Goal: Check status: Check status

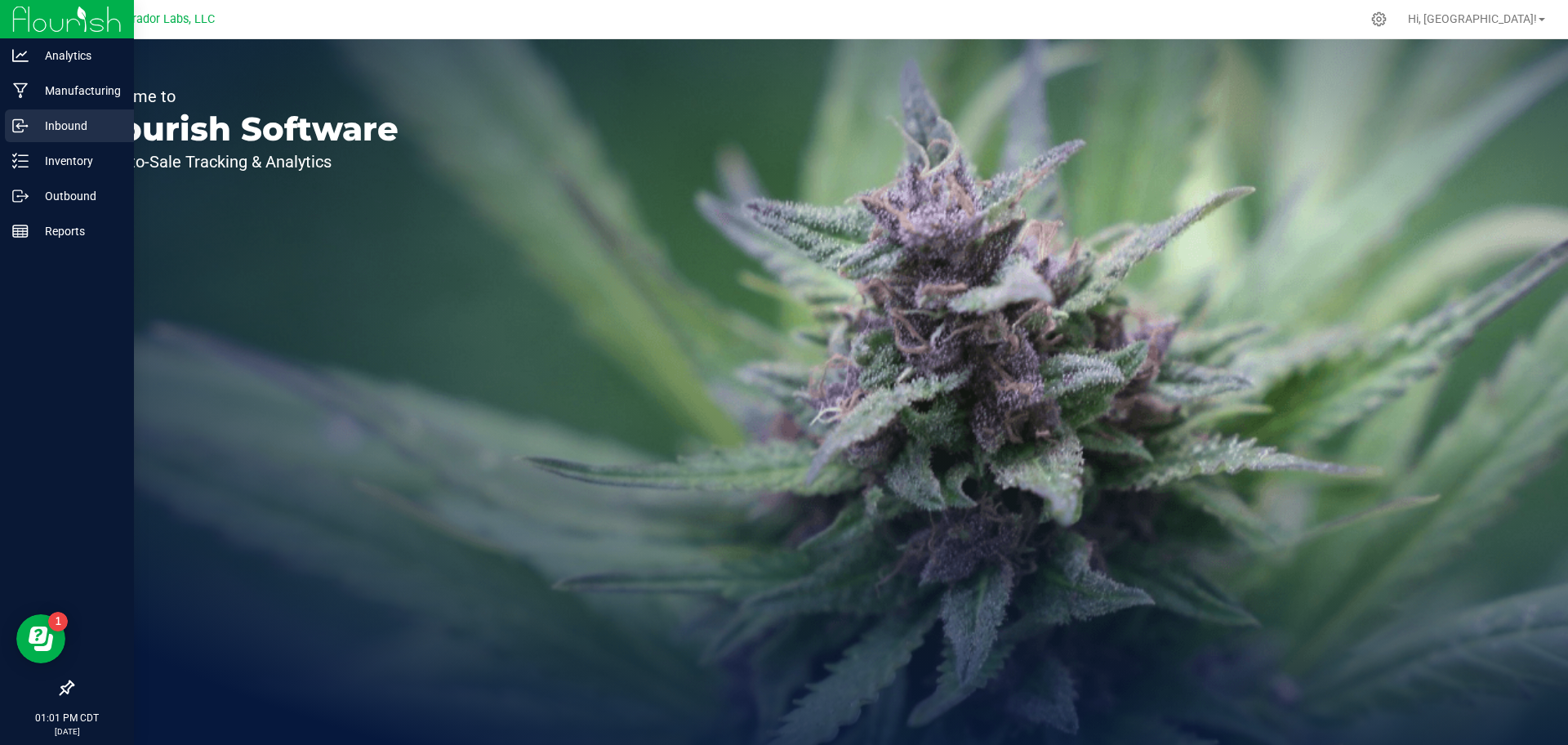
click at [30, 124] on p "Inbound" at bounding box center [77, 125] width 98 height 19
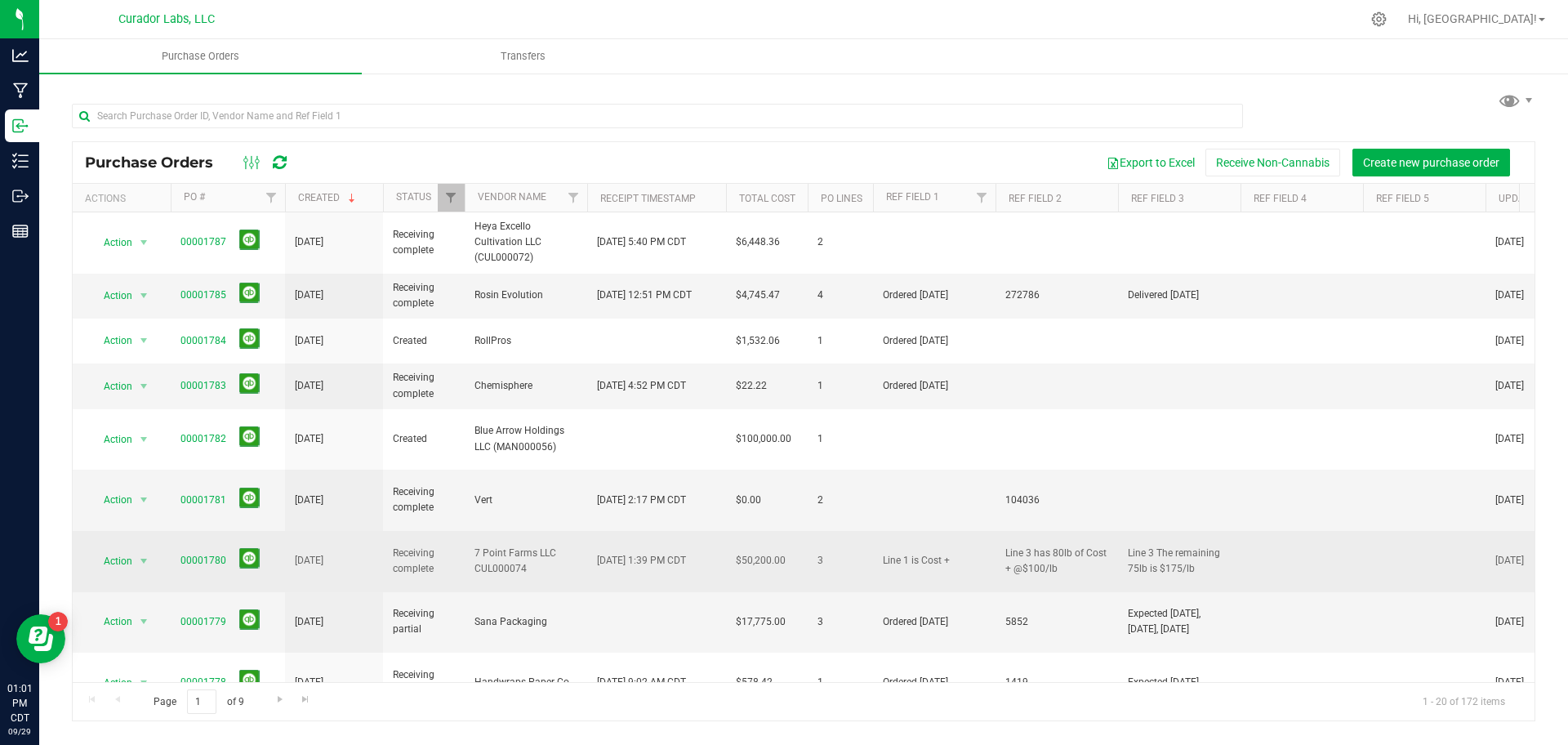
click at [187, 553] on span "00001780" at bounding box center [203, 560] width 46 height 16
click at [221, 555] on link "00001780" at bounding box center [203, 560] width 46 height 12
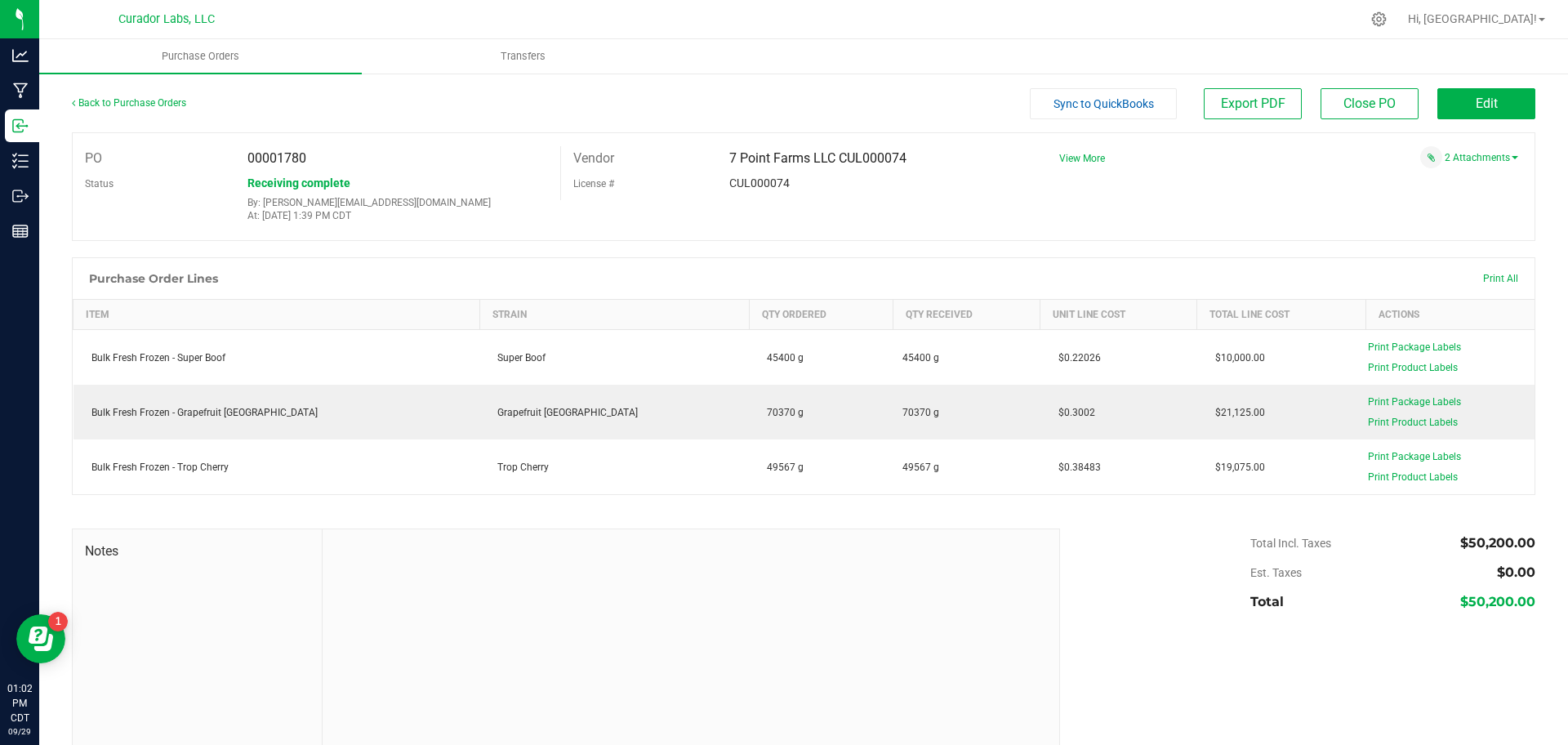
click at [1460, 165] on div "2 Attachments" at bounding box center [1283, 157] width 472 height 22
click at [1456, 157] on link "2 Attachments" at bounding box center [1482, 157] width 73 height 12
click at [1436, 194] on span "Invoice PO 1780.pdf" at bounding box center [1453, 193] width 80 height 11
click at [1068, 161] on span "View More" at bounding box center [1083, 158] width 46 height 12
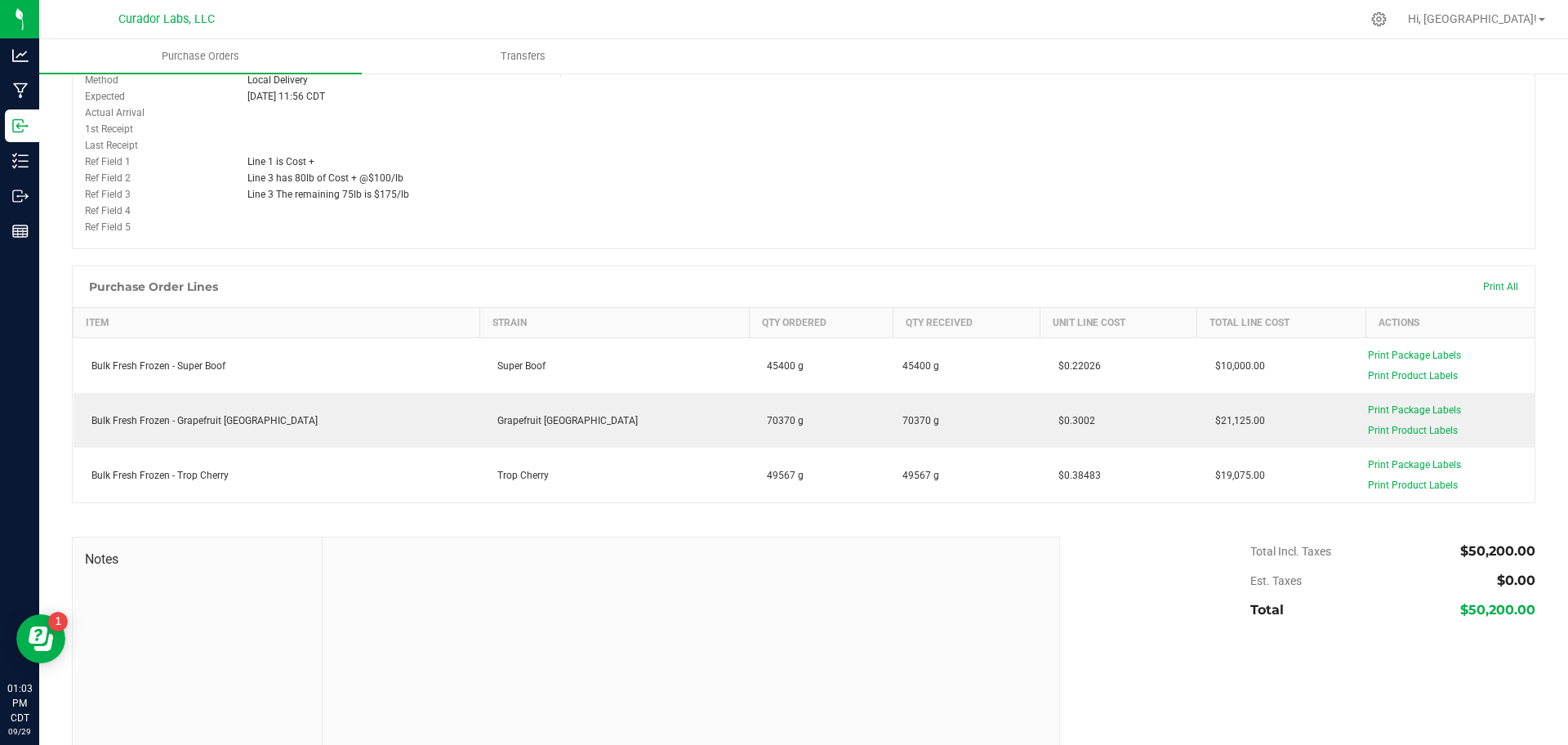
scroll to position [176, 0]
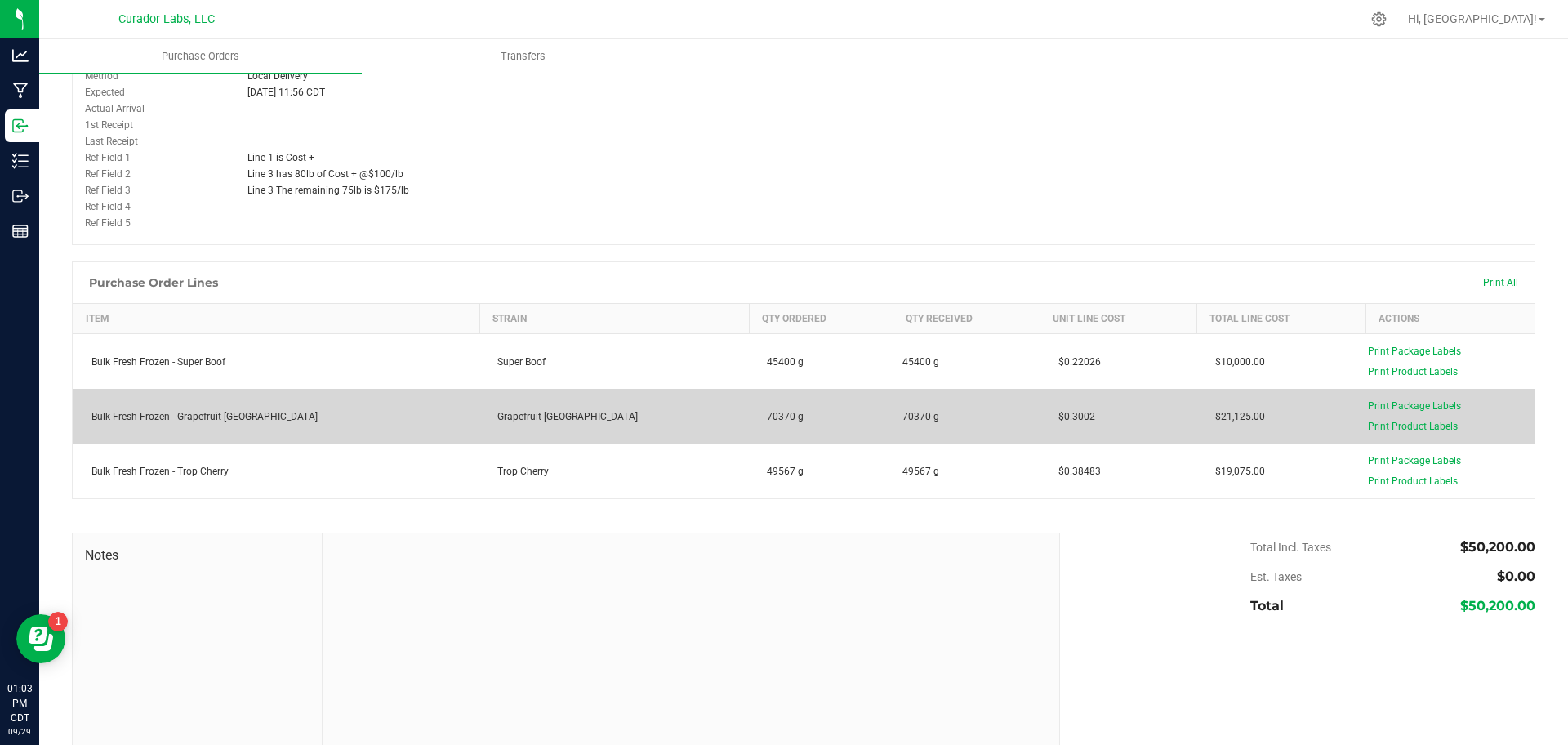
click at [1040, 405] on td "$0.3002" at bounding box center [1119, 416] width 157 height 55
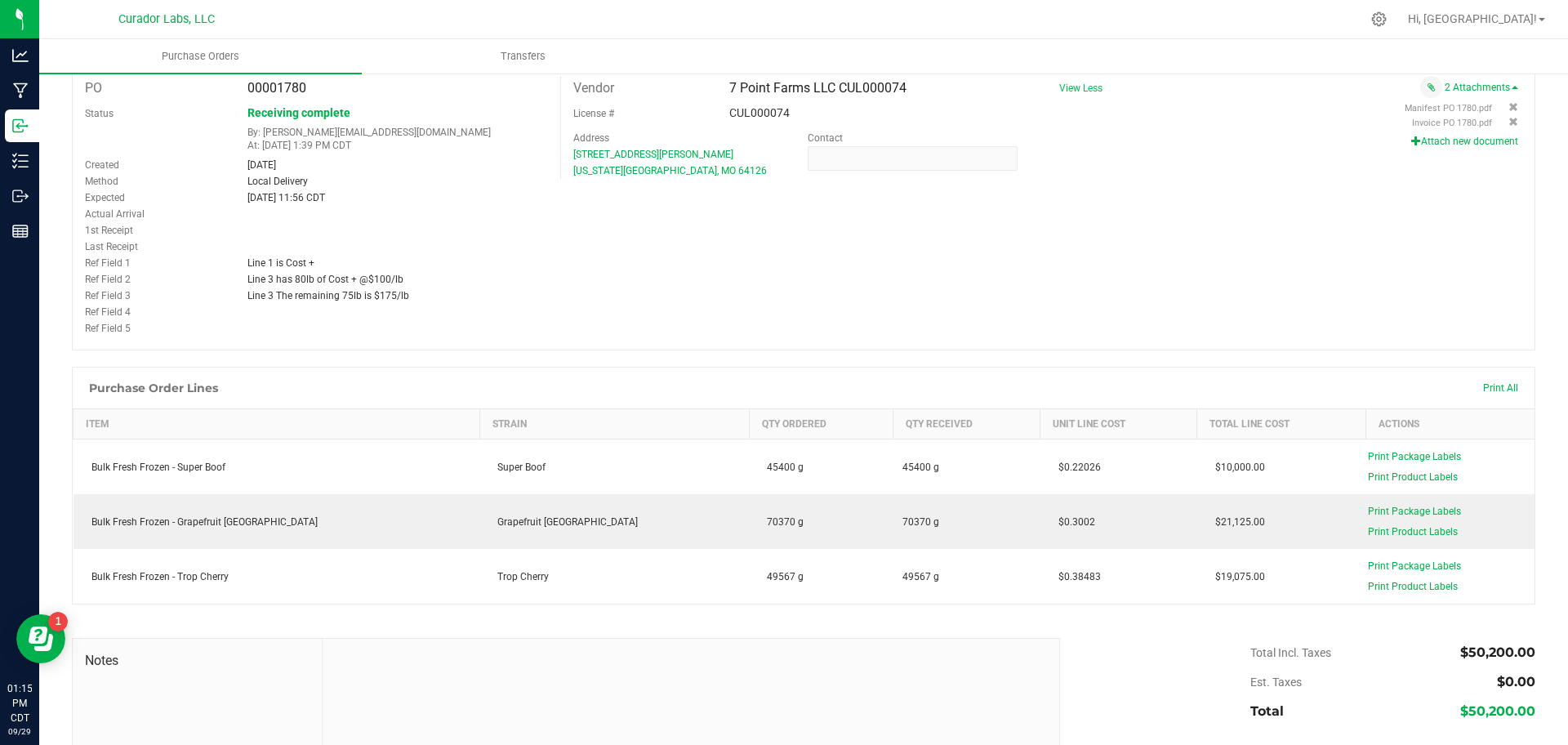
scroll to position [0, 0]
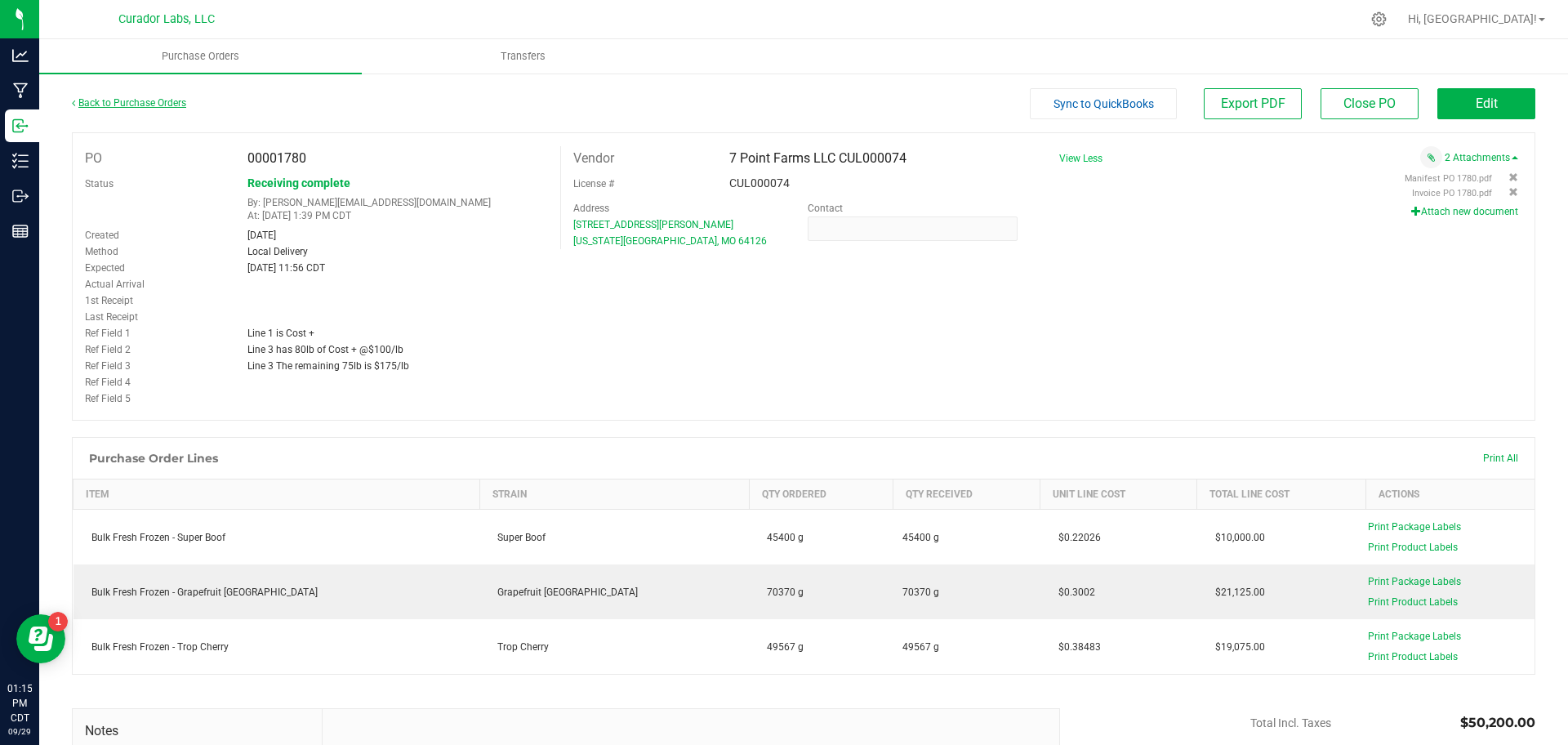
click at [143, 97] on link "Back to Purchase Orders" at bounding box center [129, 102] width 114 height 12
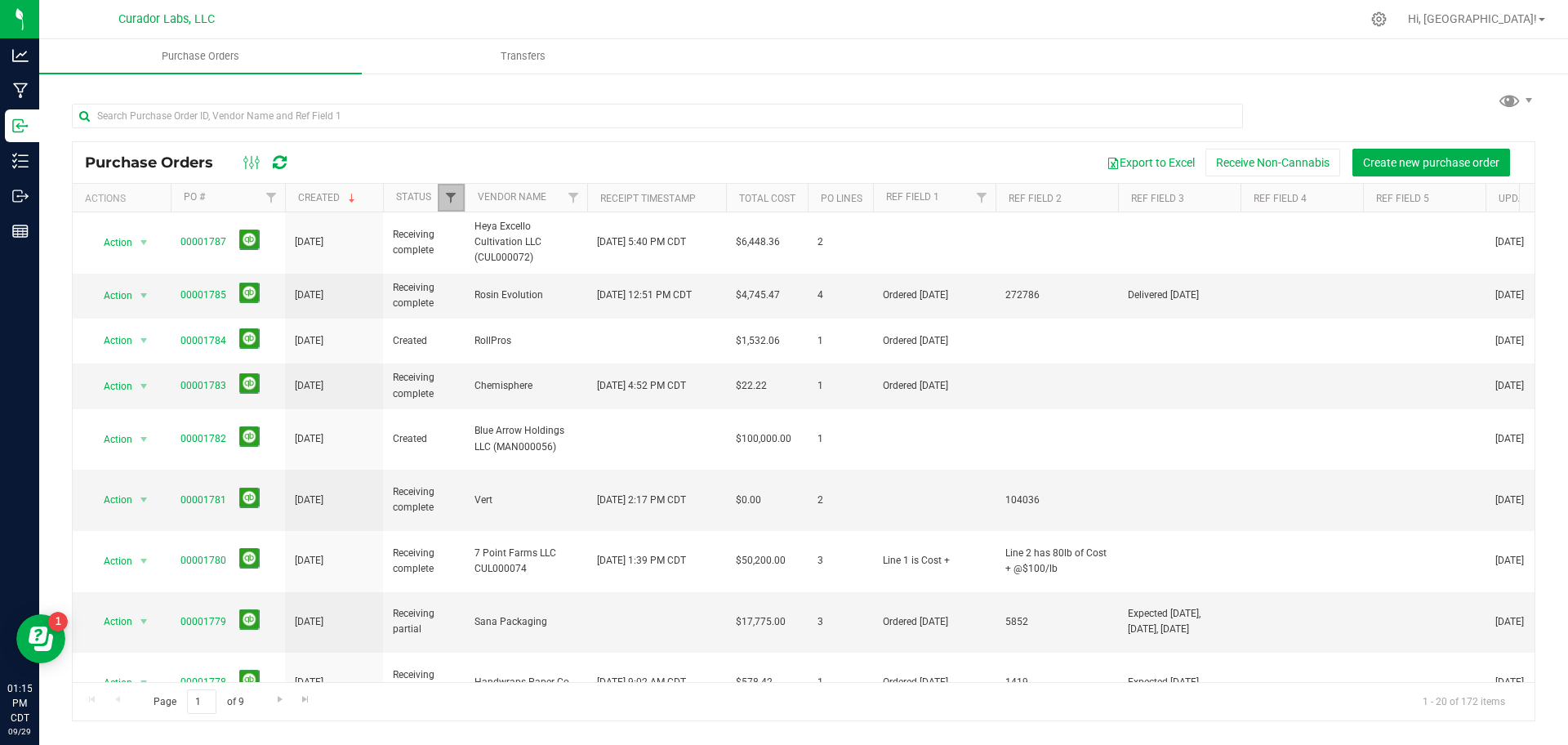
click at [455, 195] on span "Filter" at bounding box center [451, 197] width 13 height 13
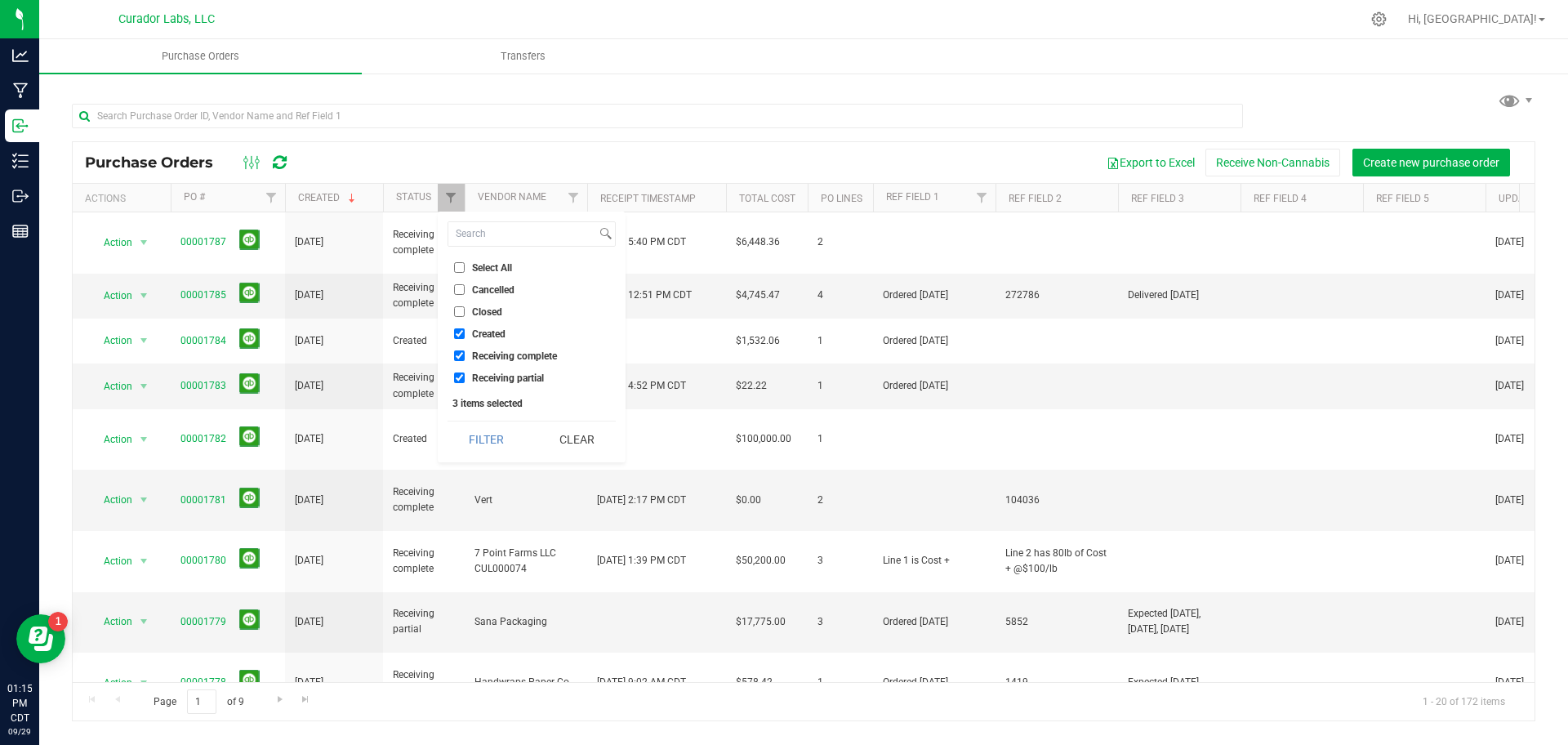
click at [494, 263] on span "Select All" at bounding box center [492, 268] width 40 height 10
click at [464, 263] on input "Select All" at bounding box center [460, 268] width 11 height 11
checkbox input "true"
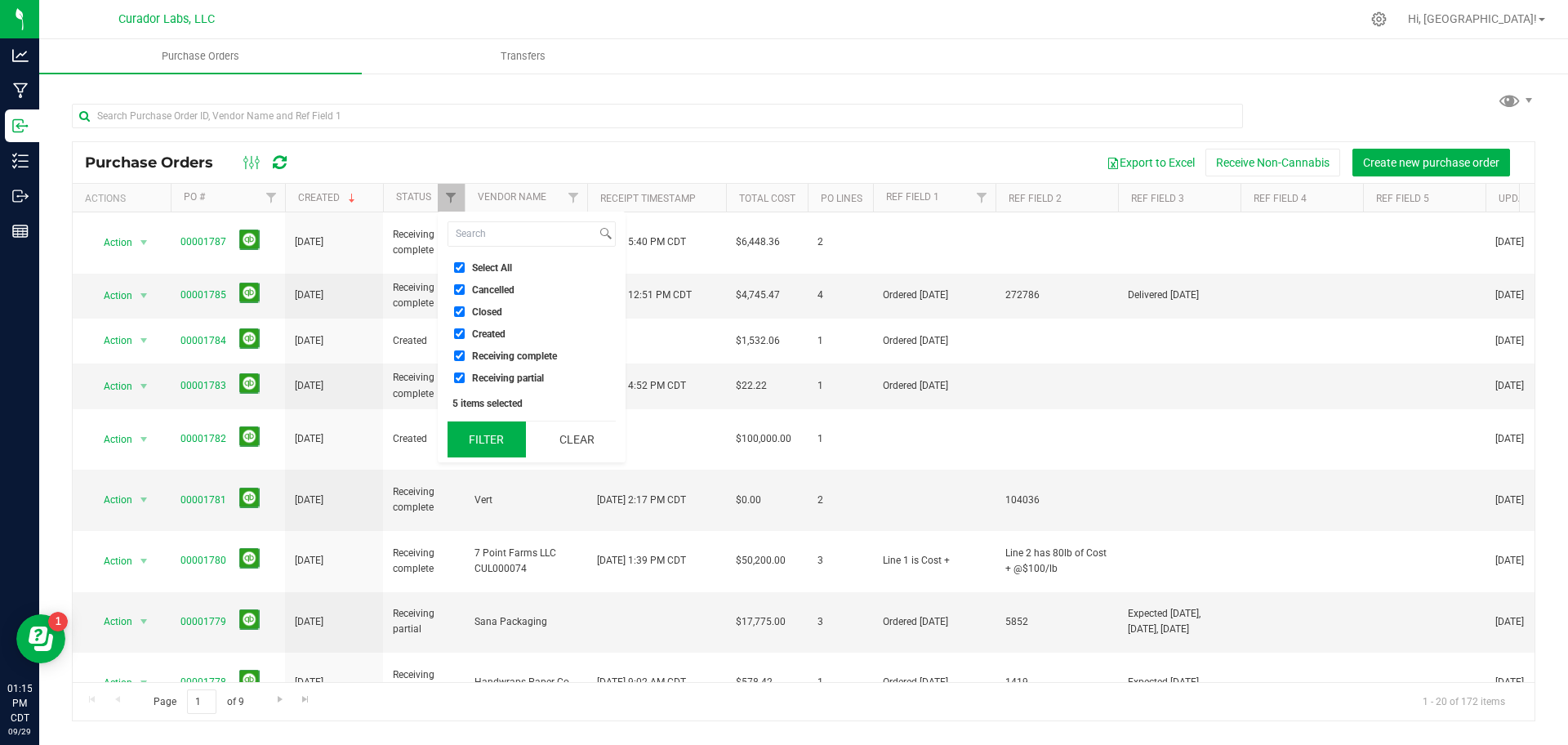
click at [491, 443] on button "Filter" at bounding box center [487, 439] width 79 height 36
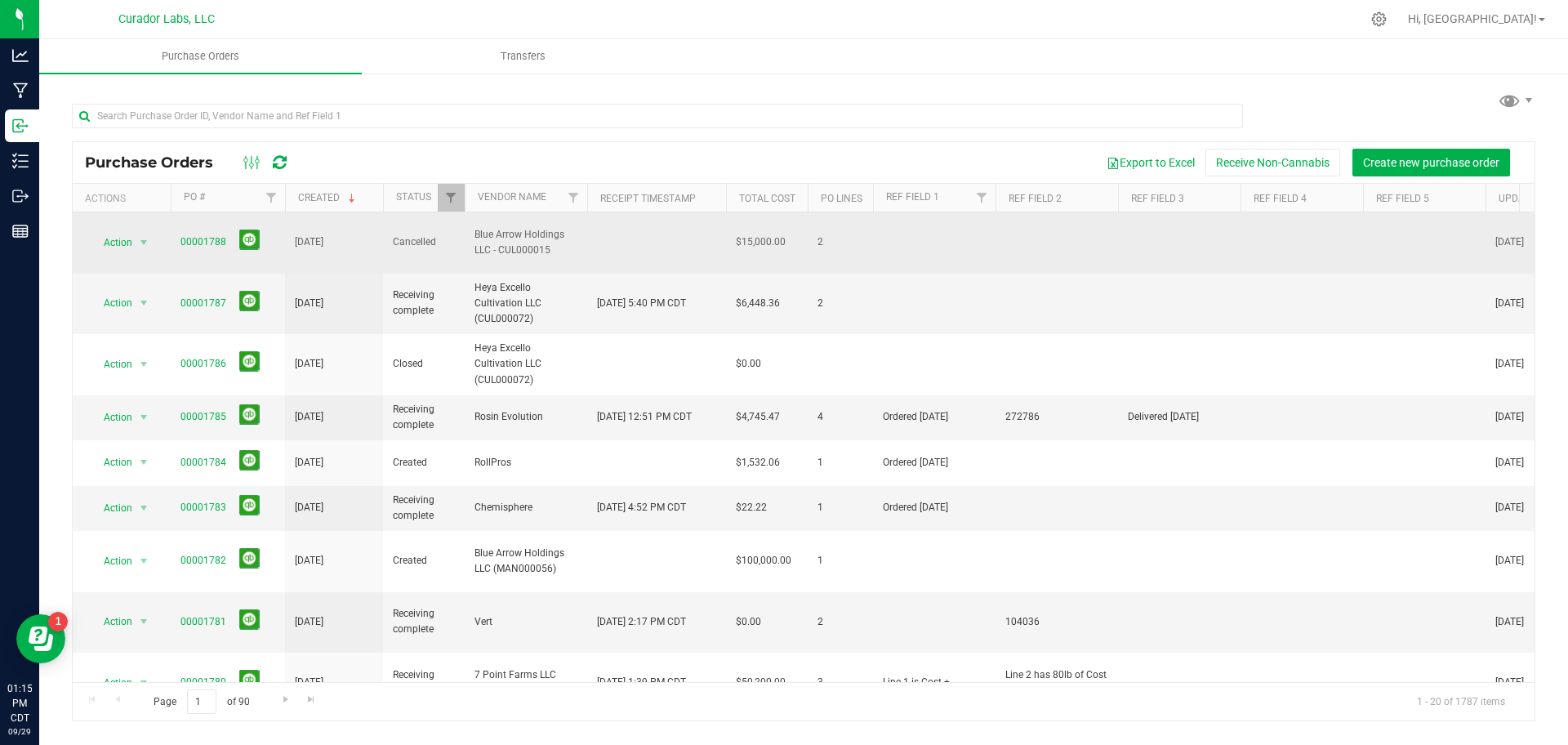
click at [216, 229] on span "00001788" at bounding box center [228, 242] width 95 height 26
click at [214, 234] on span "00001788" at bounding box center [203, 241] width 46 height 16
click at [211, 236] on link "00001788" at bounding box center [203, 241] width 46 height 12
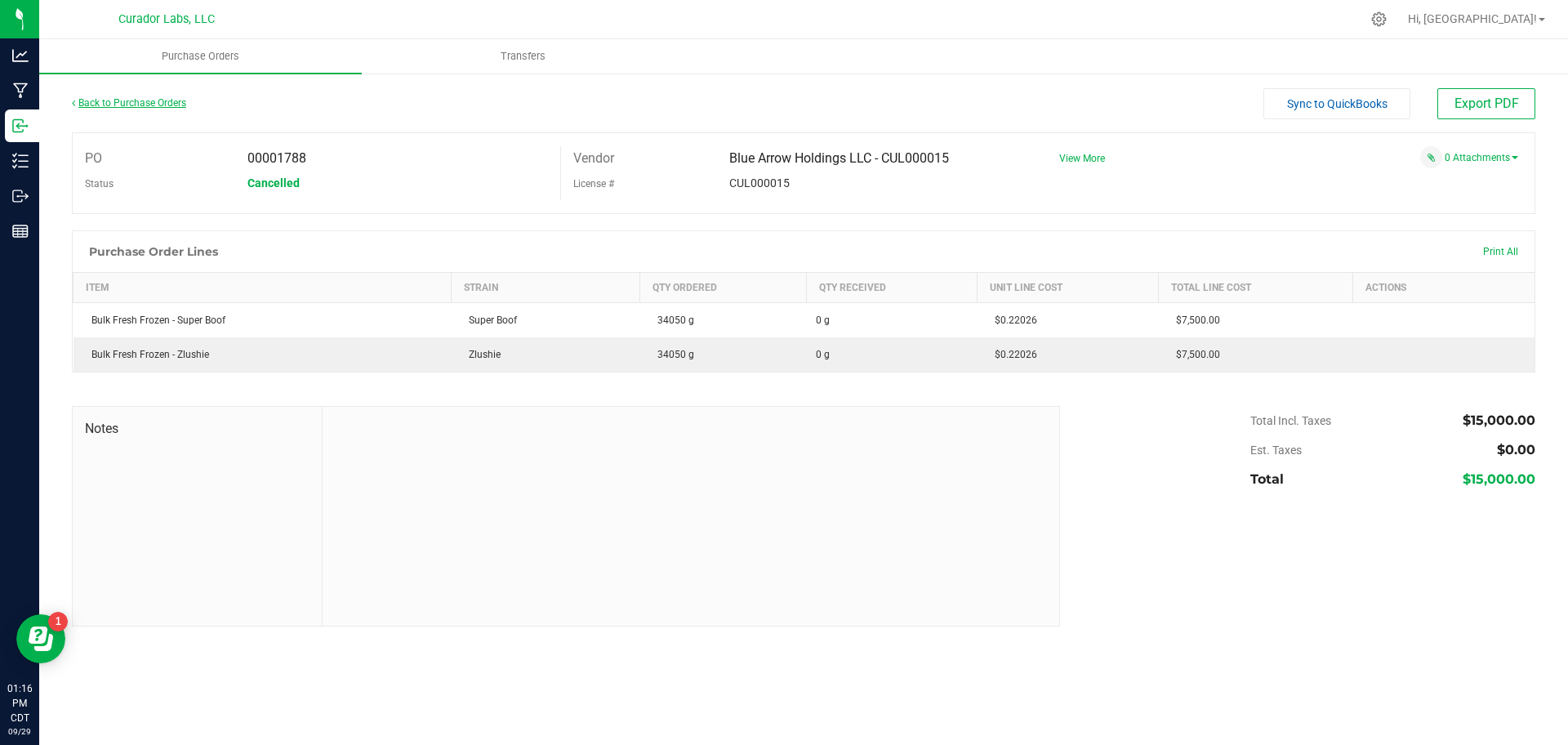
click at [143, 101] on link "Back to Purchase Orders" at bounding box center [129, 102] width 114 height 12
